Goal: Task Accomplishment & Management: Manage account settings

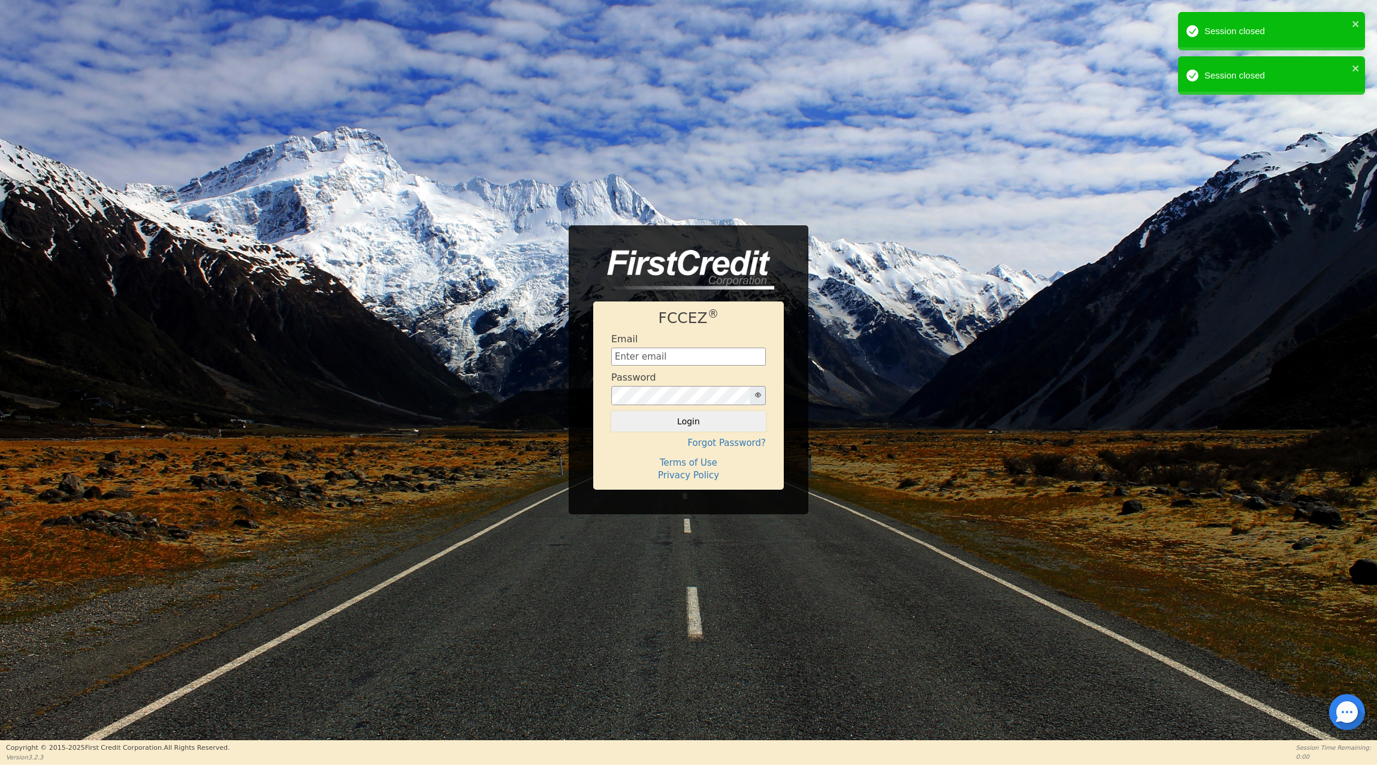
click at [654, 359] on input "text" at bounding box center [688, 357] width 155 height 18
type input "cmberryhill1@gmail.com"
click at [693, 430] on button "Login" at bounding box center [688, 421] width 155 height 20
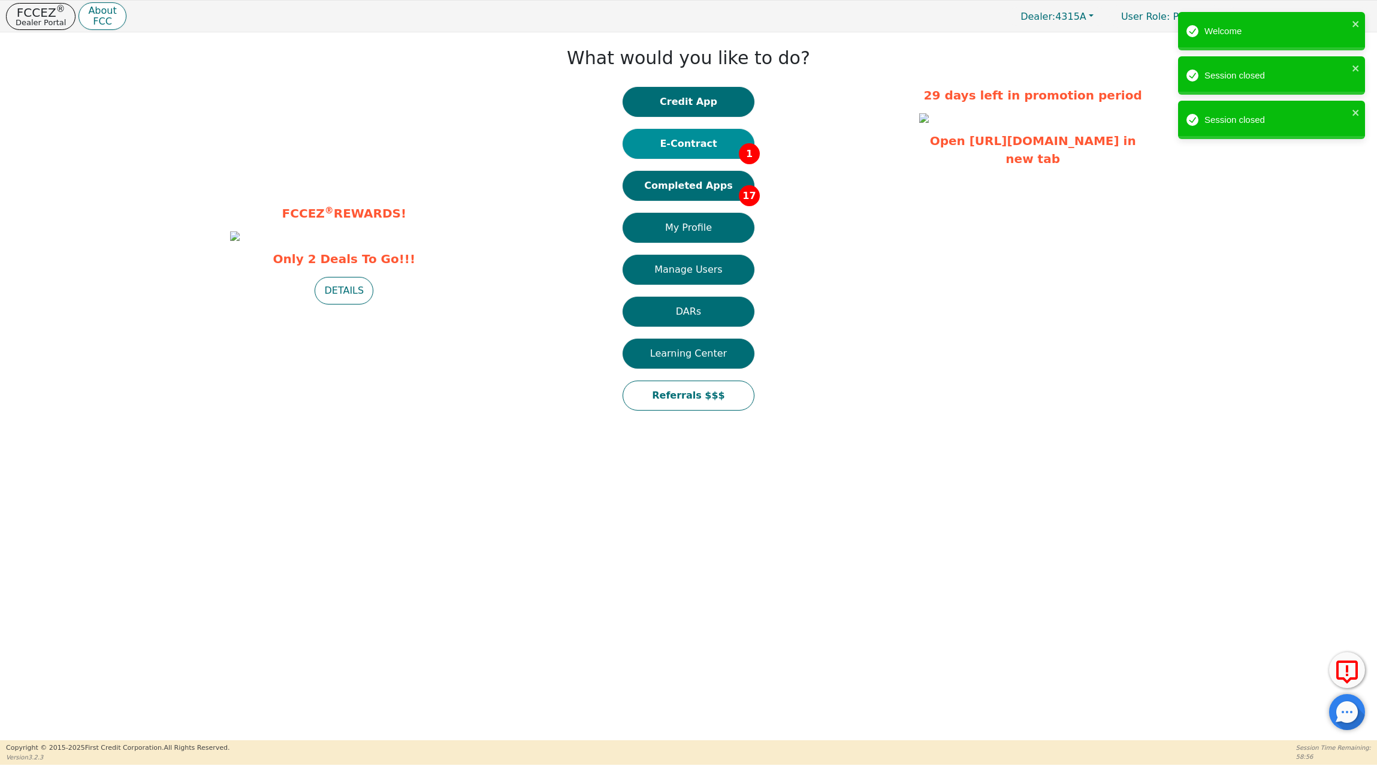
click at [674, 135] on button "E-Contract 1" at bounding box center [689, 144] width 132 height 30
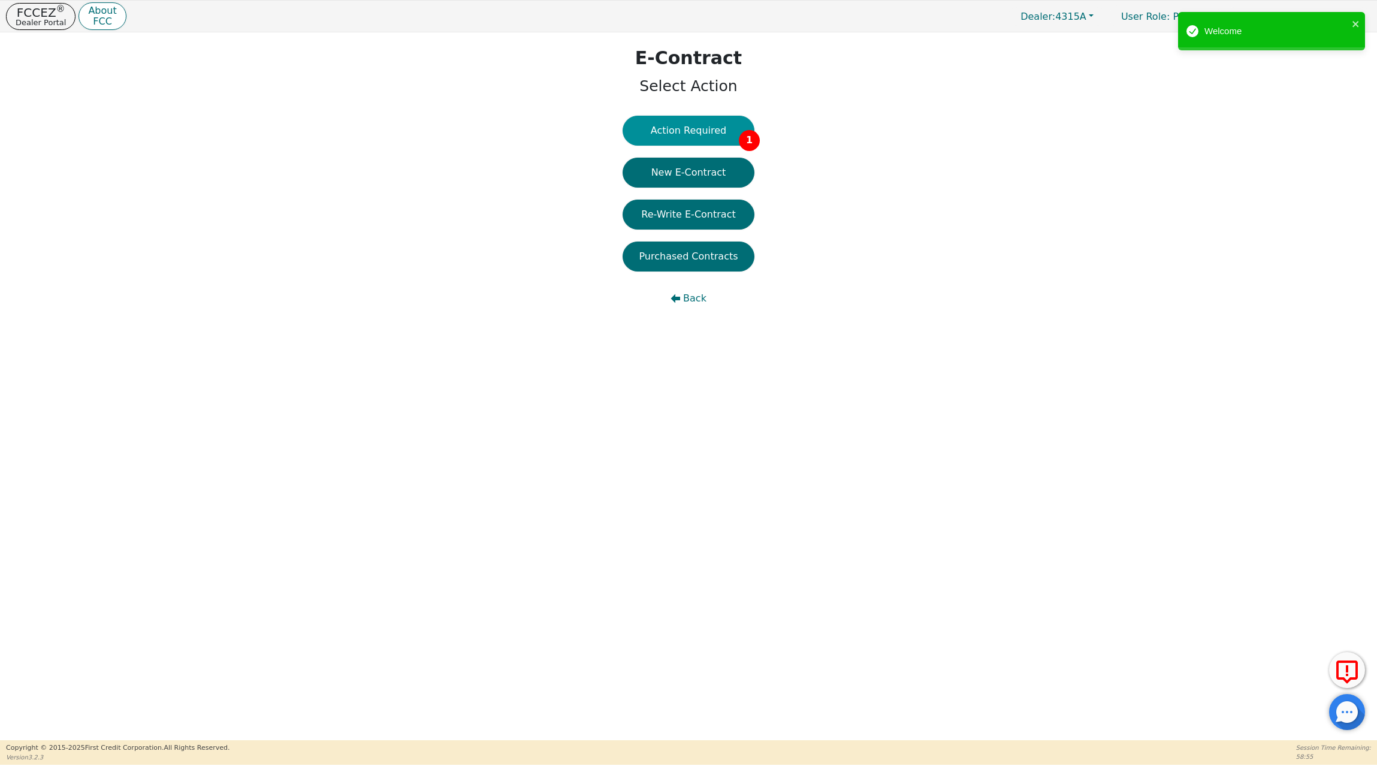
click at [702, 131] on button "Action Required 1" at bounding box center [689, 131] width 132 height 30
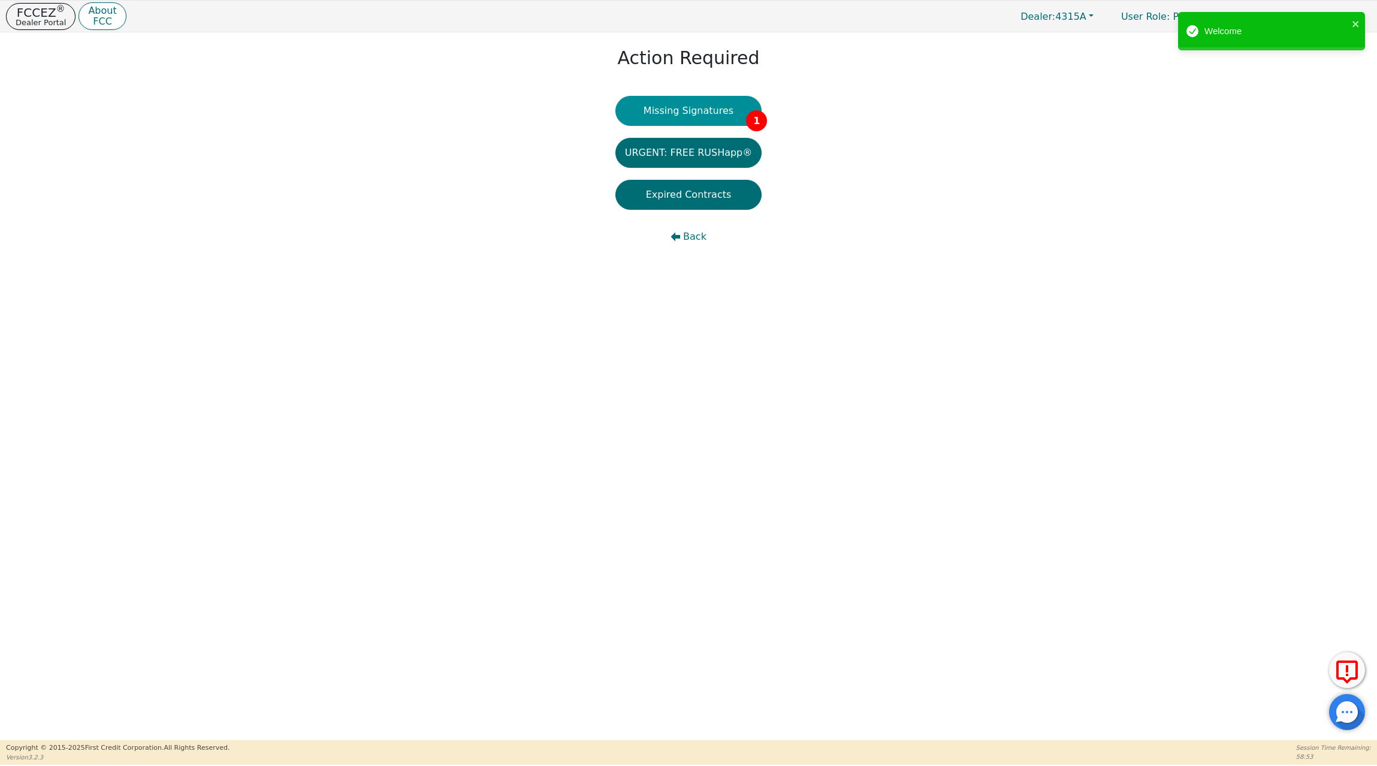
click at [722, 111] on button "Missing Signatures 1" at bounding box center [688, 111] width 147 height 30
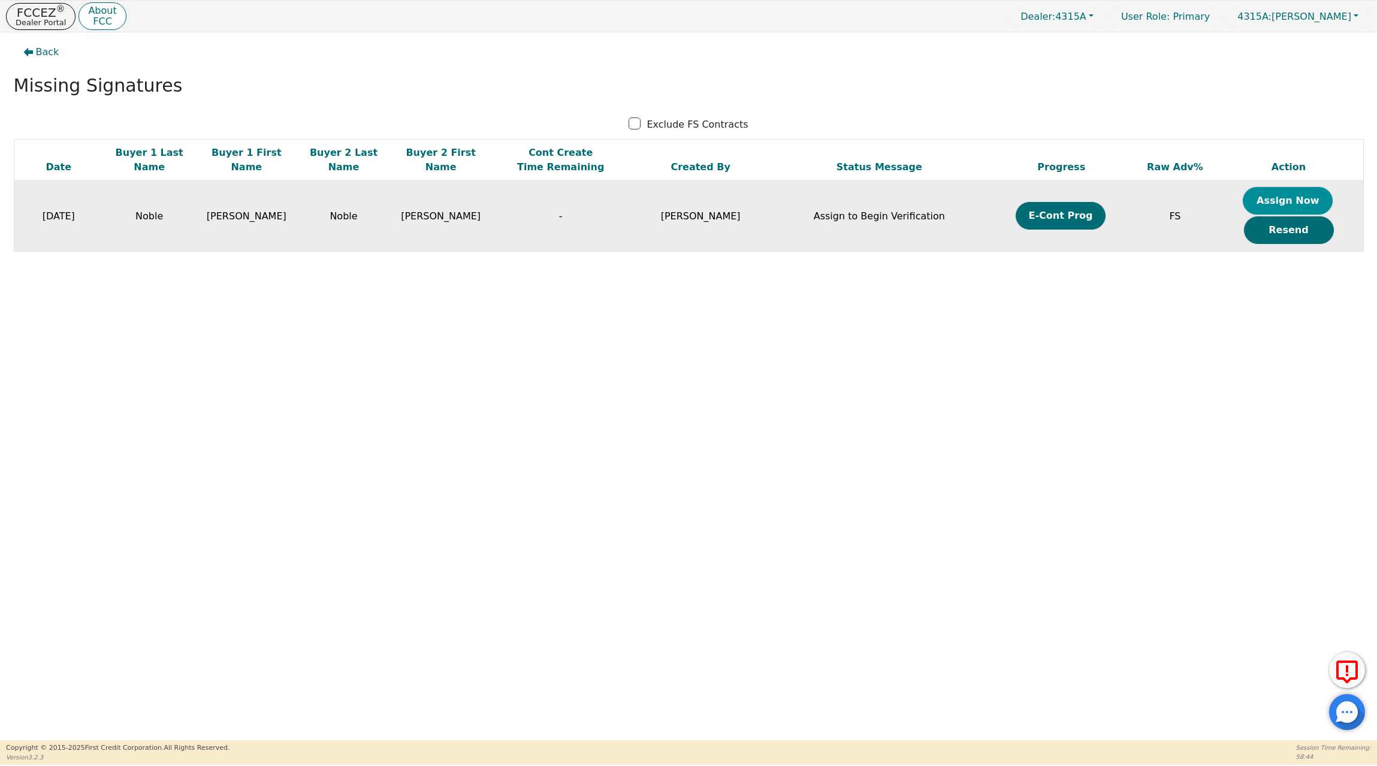
click at [1320, 194] on button "Assign Now" at bounding box center [1288, 201] width 90 height 28
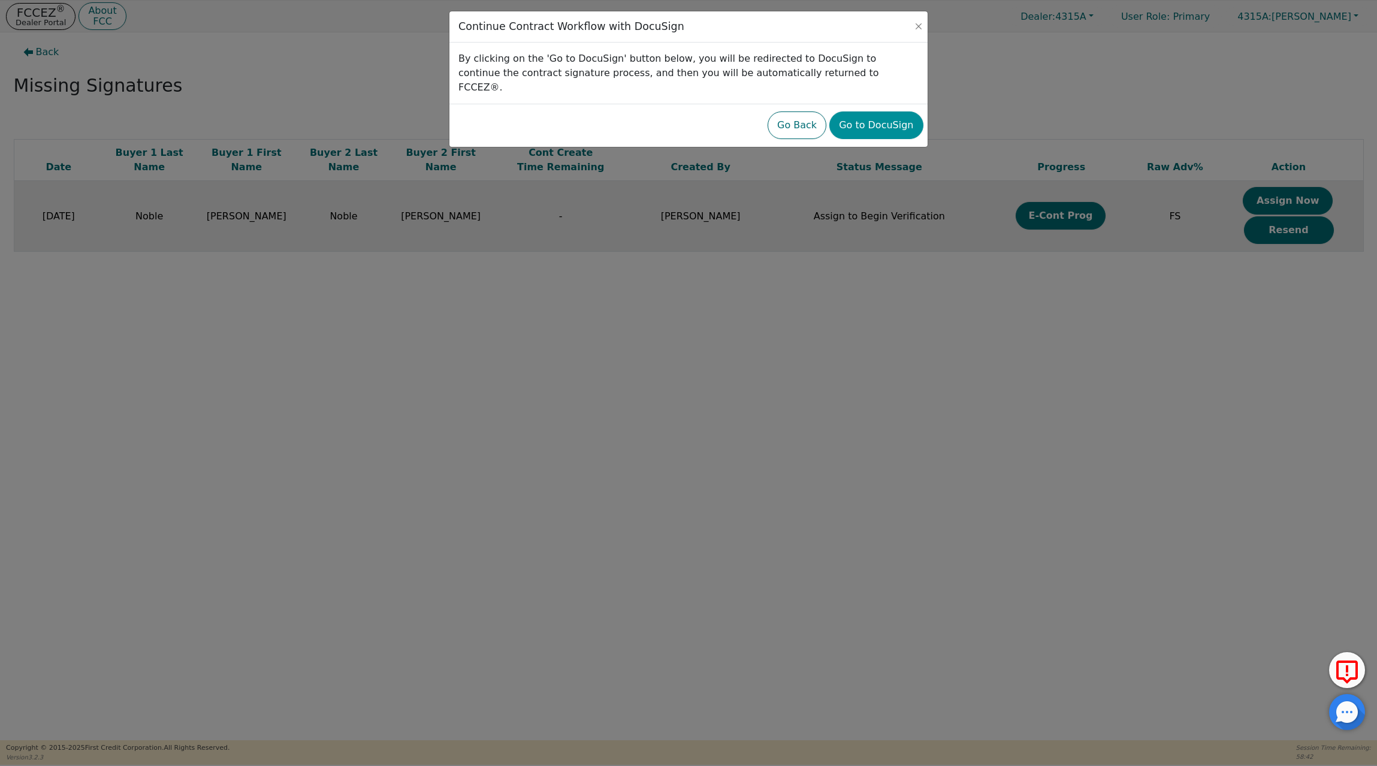
click at [886, 111] on button "Go to DocuSign" at bounding box center [875, 125] width 93 height 28
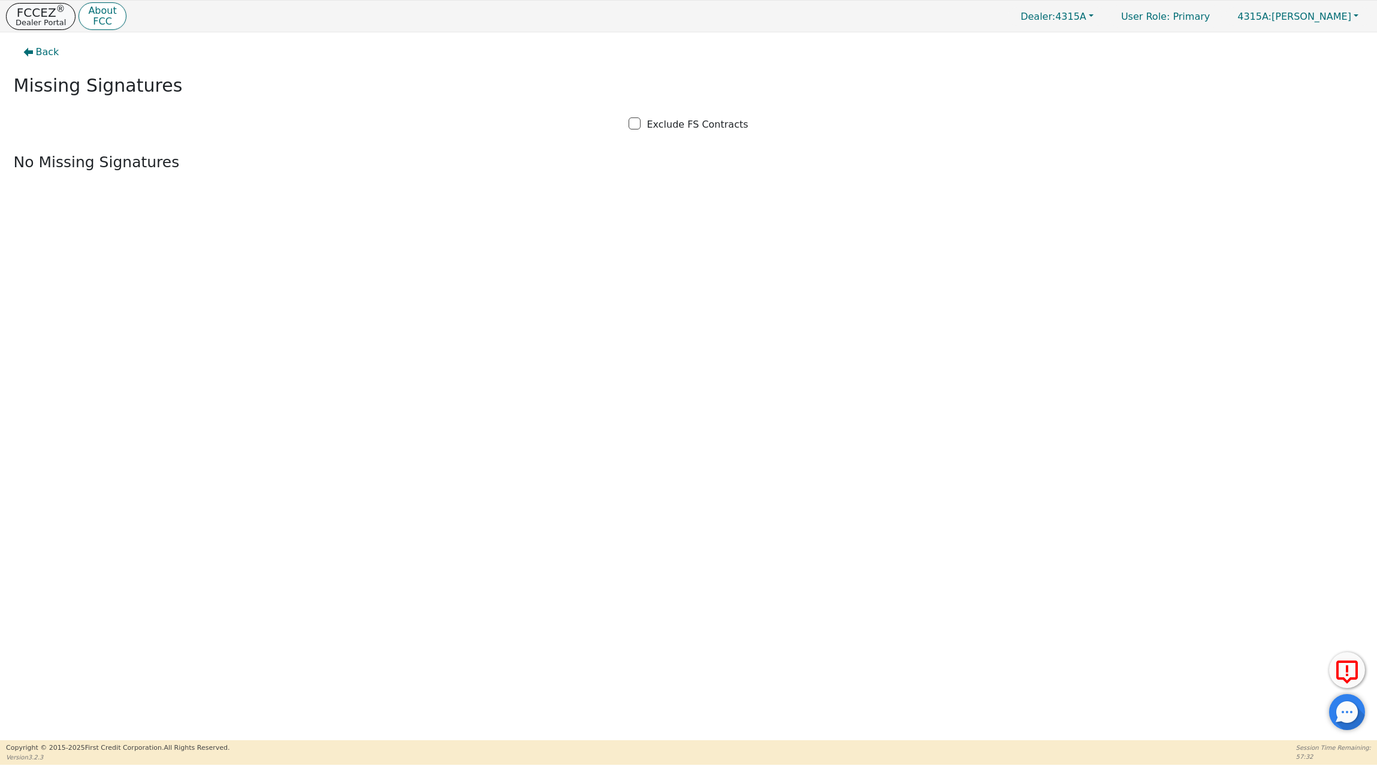
click at [32, 12] on p "FCCEZ ®" at bounding box center [41, 13] width 50 height 12
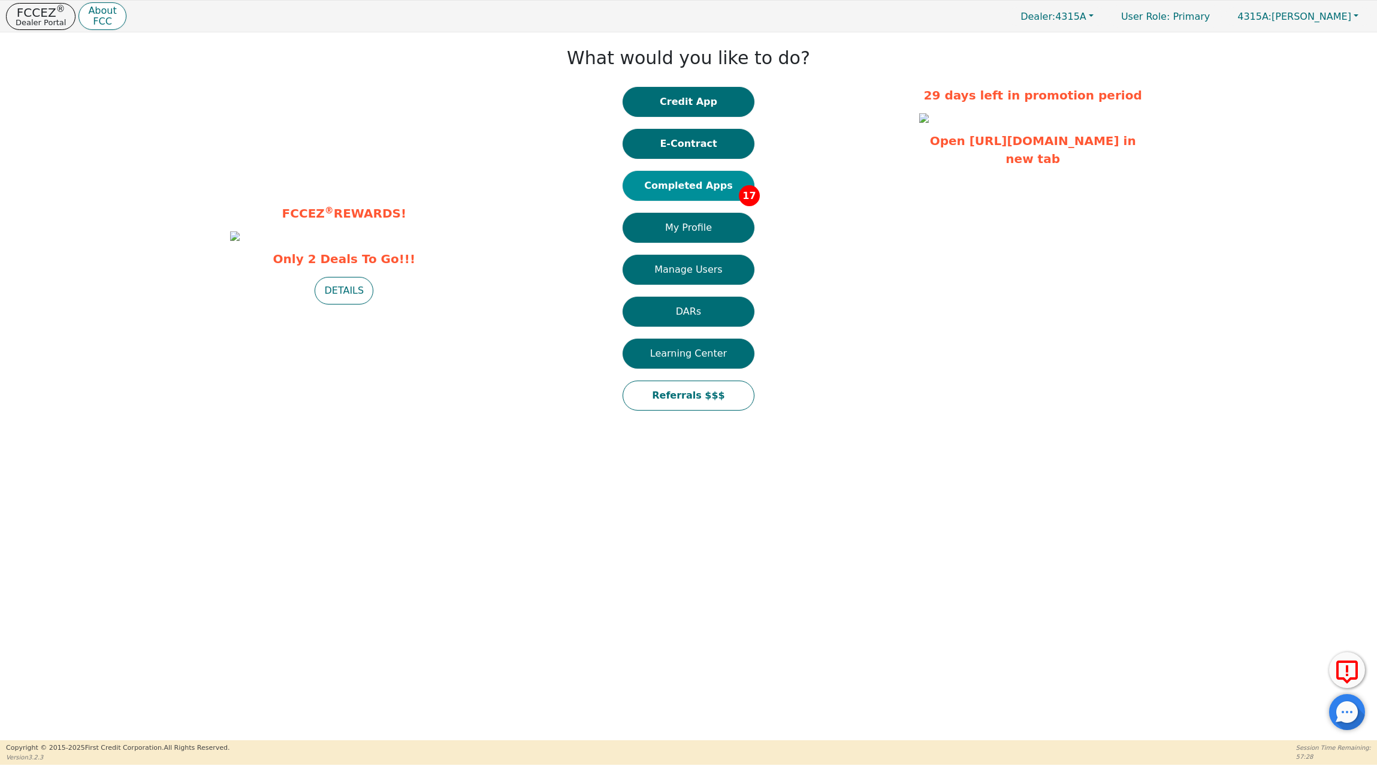
click at [693, 179] on button "Completed Apps 17" at bounding box center [689, 186] width 132 height 30
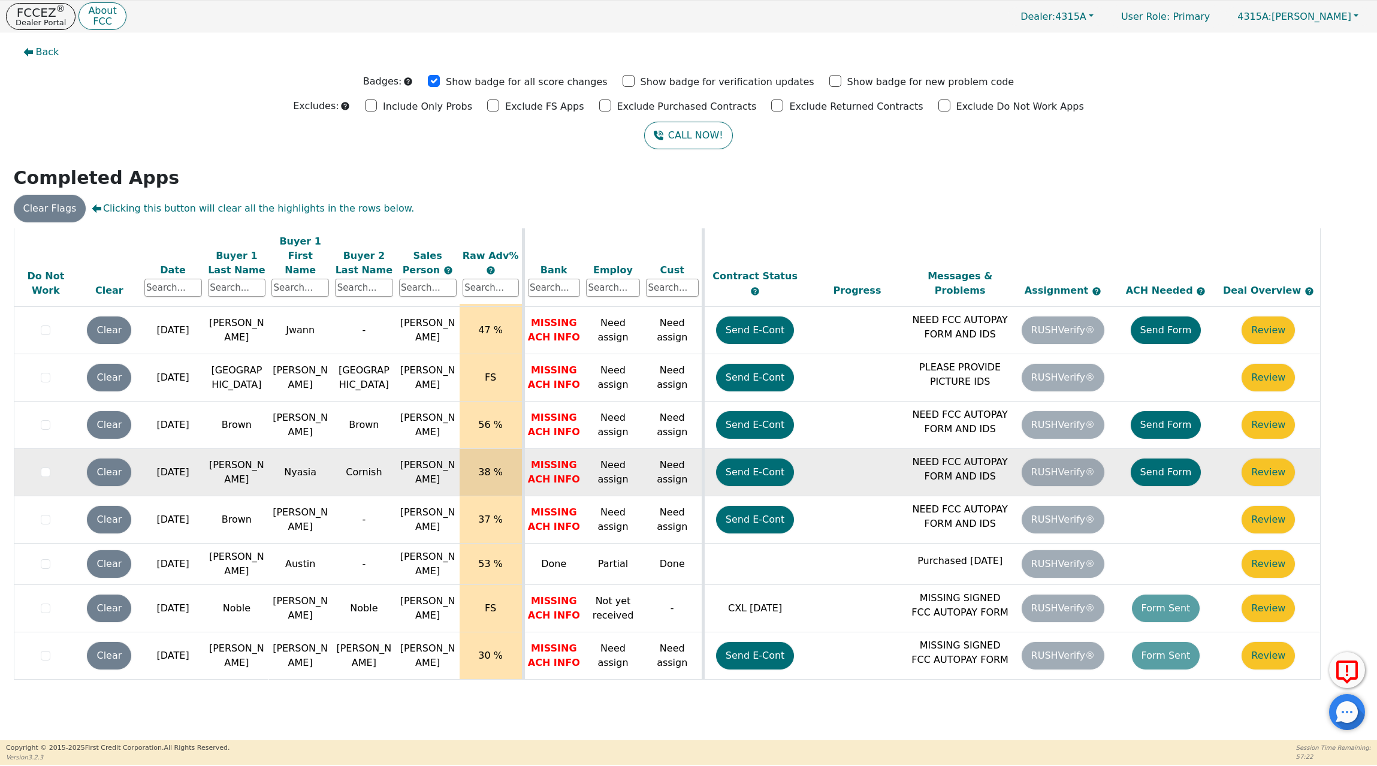
scroll to position [421, 0]
